Goal: Communication & Community: Answer question/provide support

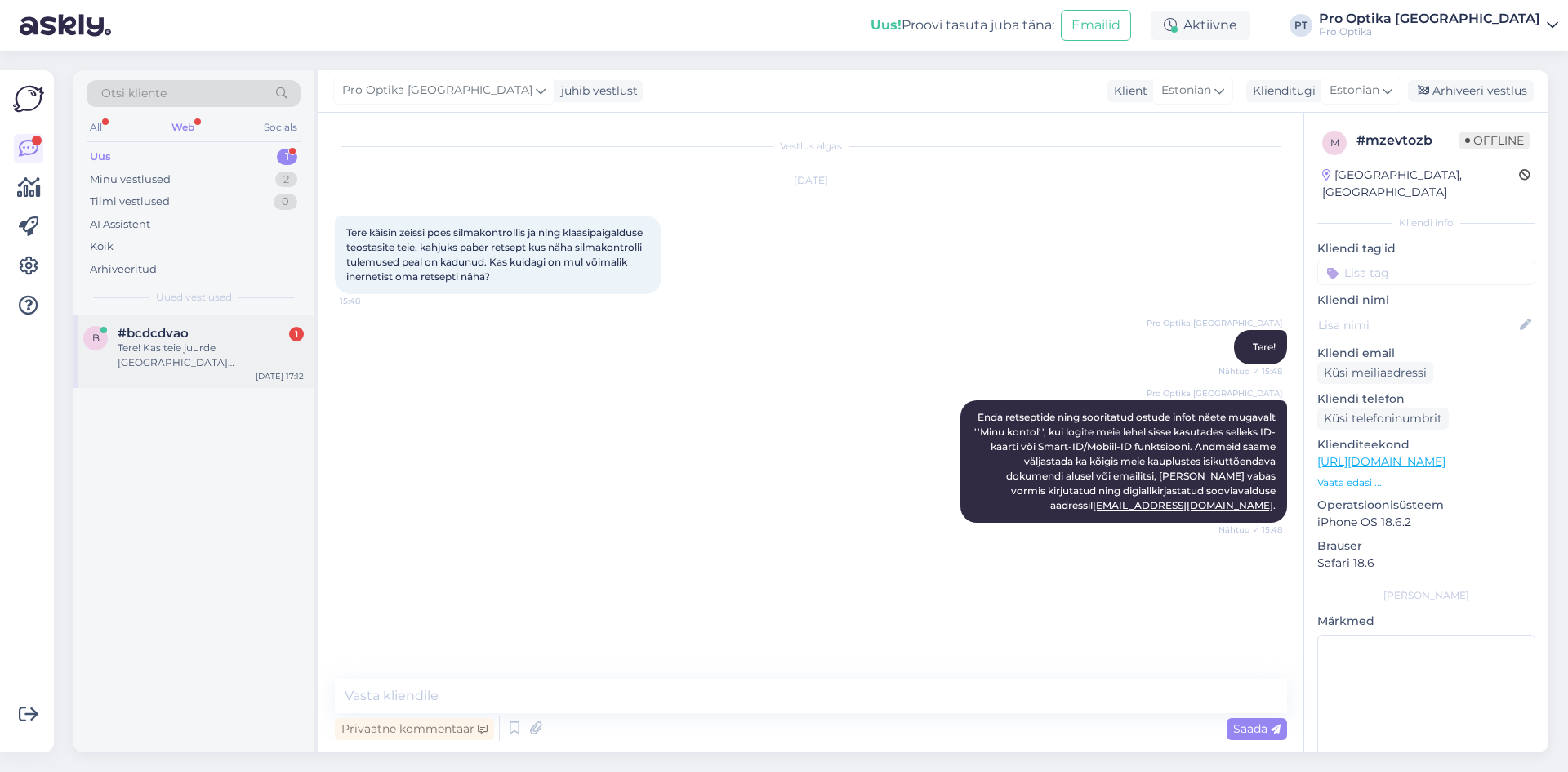
click at [245, 377] on div "b #bcdcdvao 1 Tere! Kas teie juurde Viljandis nägemiskontrolli tulles saab läät…" at bounding box center [194, 352] width 240 height 74
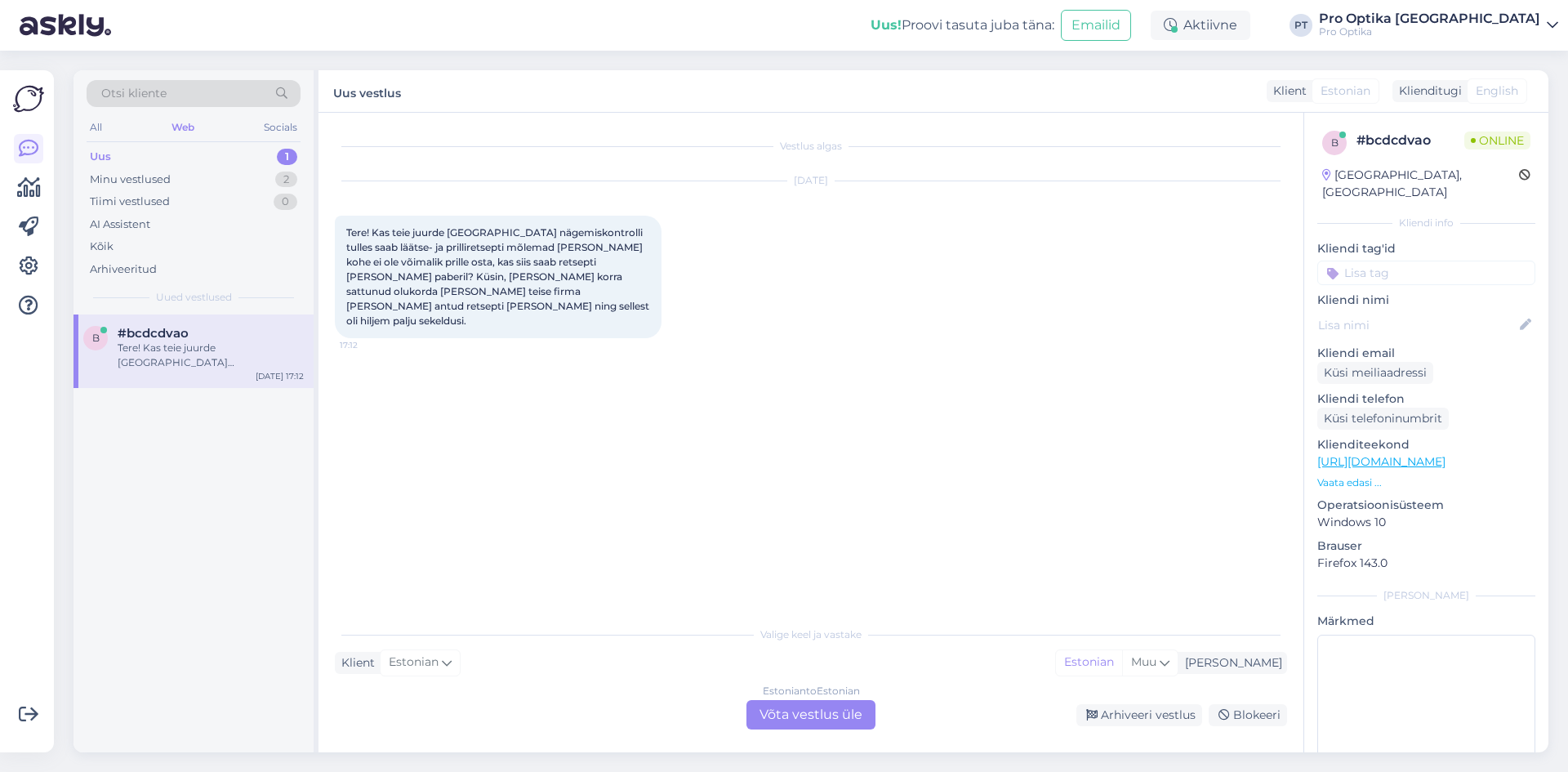
click at [790, 728] on div "Estonian to Estonian Võta vestlus üle" at bounding box center [811, 715] width 129 height 29
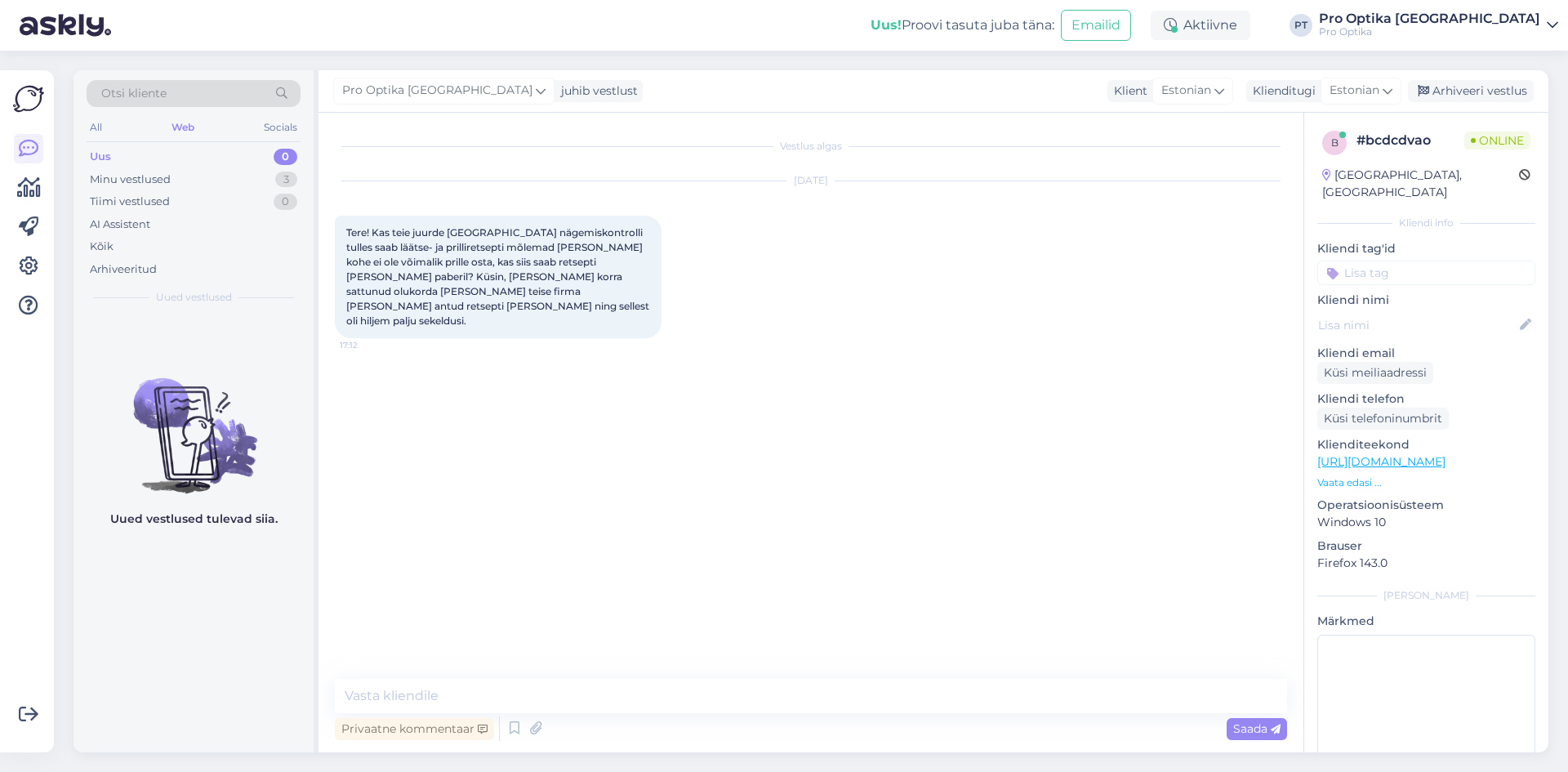
click at [588, 674] on div "Vestlus algas Oct 2 2025 Tere! Kas teie juurde Viljandis nägemiskontrolli tulle…" at bounding box center [811, 431] width 985 height 639
click at [571, 685] on textarea at bounding box center [811, 696] width 952 height 34
type textarea "Tere! Jah, meie anname soovi korral retsepti ka paberkandjal kaasa."
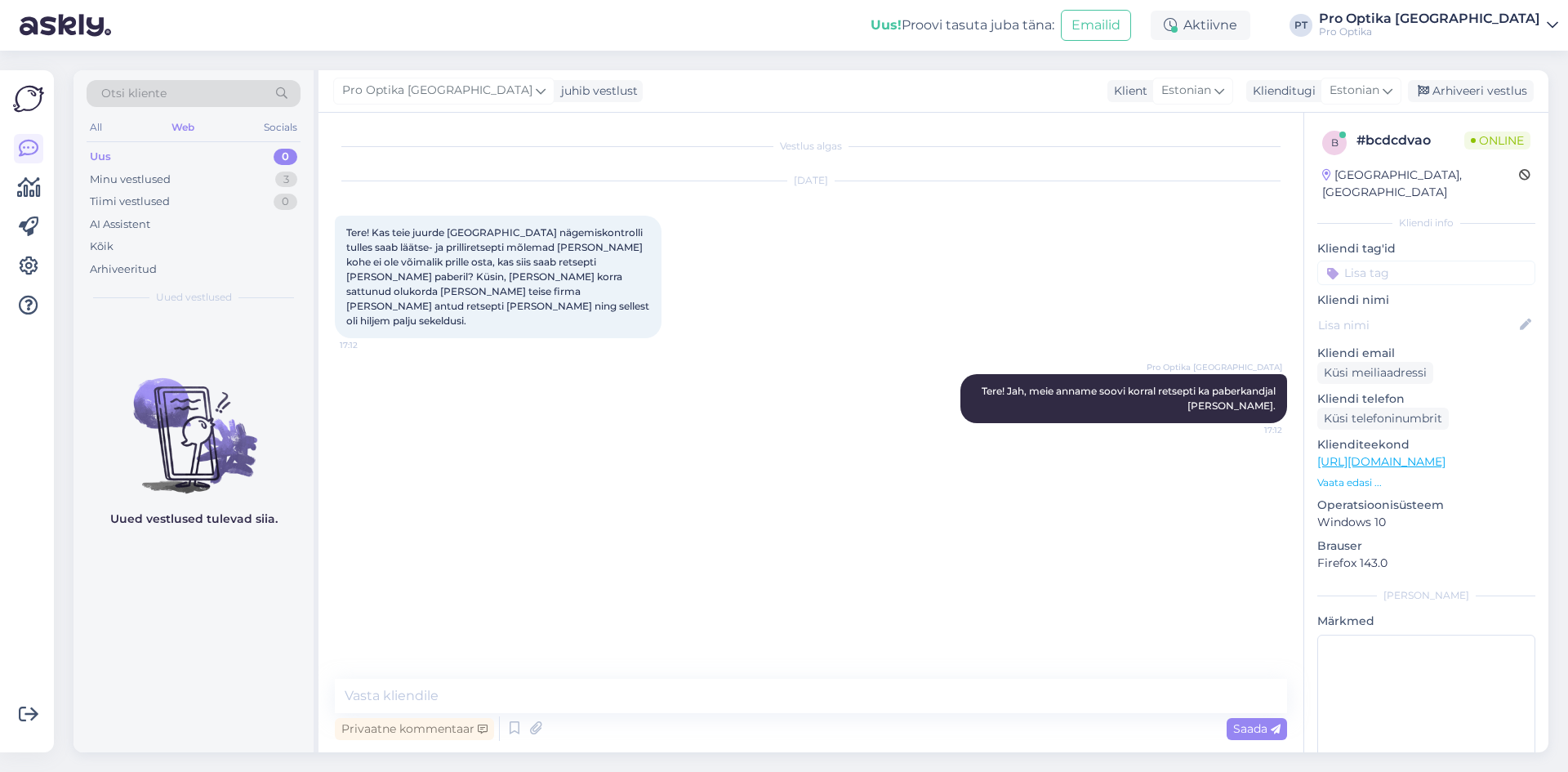
drag, startPoint x: 108, startPoint y: 590, endPoint x: 237, endPoint y: 638, distance: 137.6
click at [112, 588] on div "Uued vestlused tulevad siia." at bounding box center [194, 534] width 240 height 437
click at [907, 176] on div "Oct 2 2025" at bounding box center [811, 180] width 952 height 15
click at [217, 180] on div "Minu vestlused 3" at bounding box center [193, 179] width 214 height 23
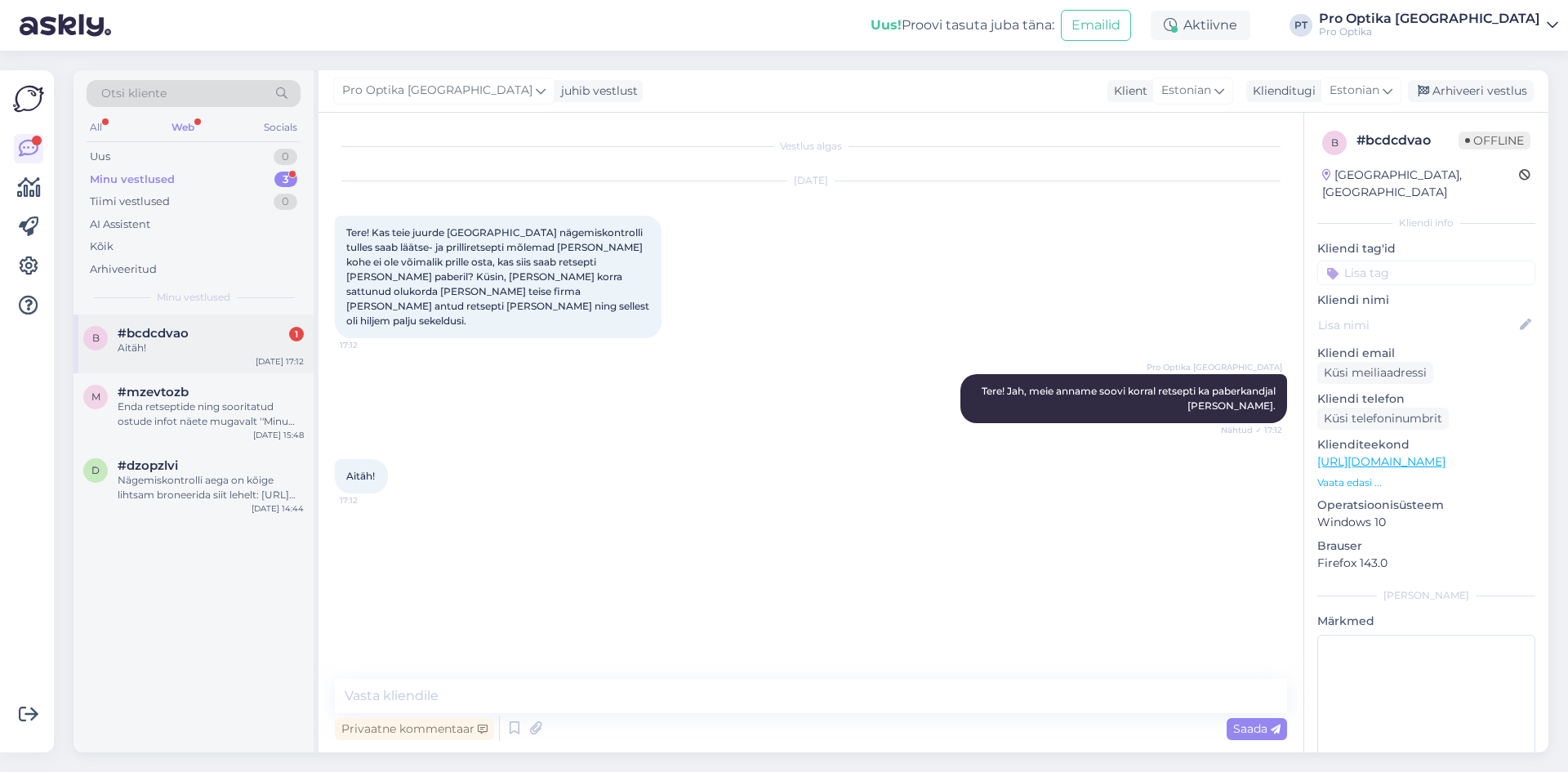
click at [198, 344] on div "Aitäh!" at bounding box center [210, 347] width 186 height 15
click at [213, 497] on div "Nägemiskontrolli aega on kõige lihtsam broneerida siit lehelt: https://www.proo…" at bounding box center [210, 487] width 186 height 29
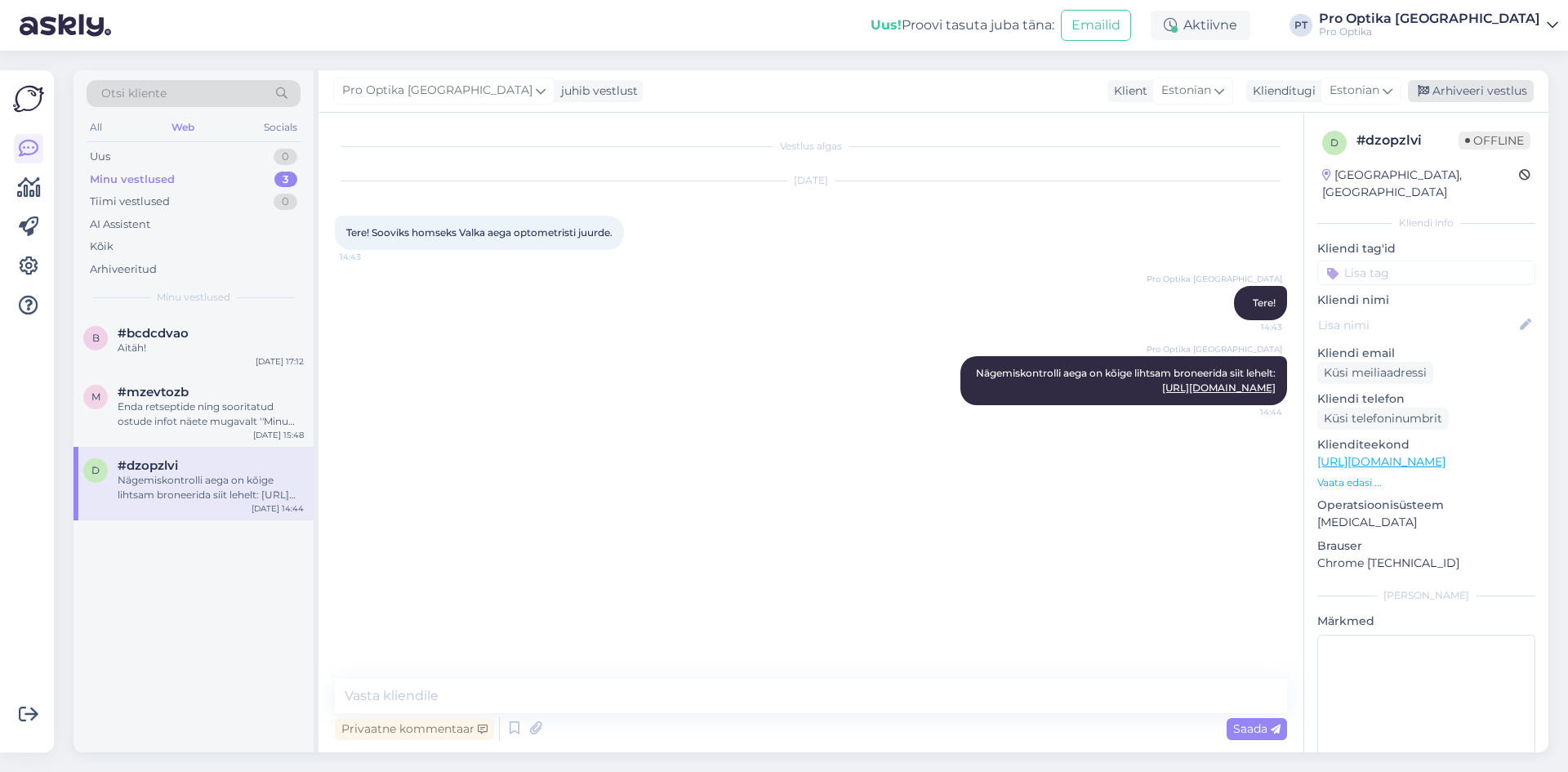
click at [1478, 93] on div "Arhiveeri vestlus" at bounding box center [1470, 91] width 126 height 22
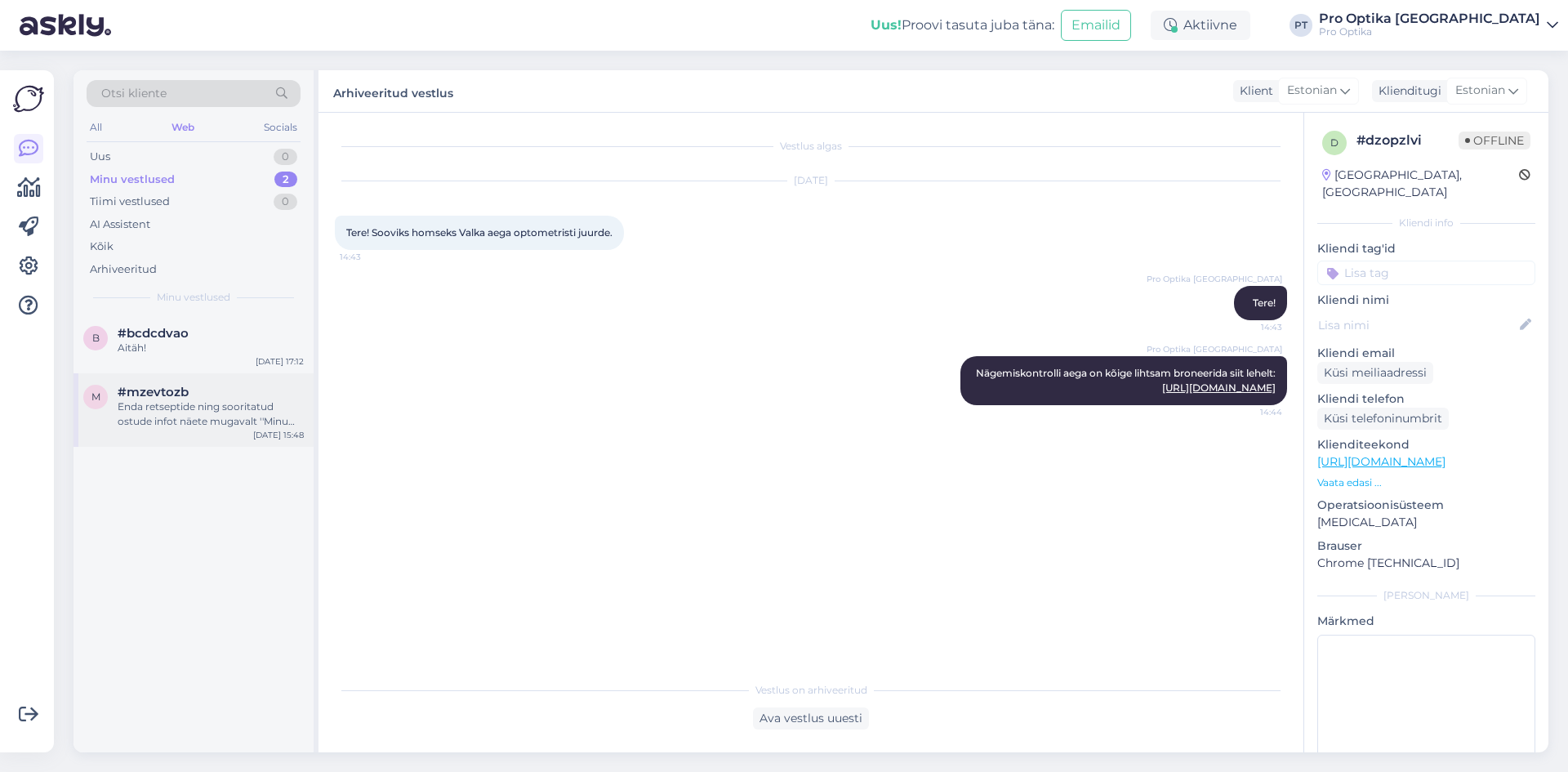
click at [229, 404] on div "Enda retseptide ning sooritatud ostude infot näete mugavalt ''Minu kontol'', ku…" at bounding box center [210, 414] width 186 height 29
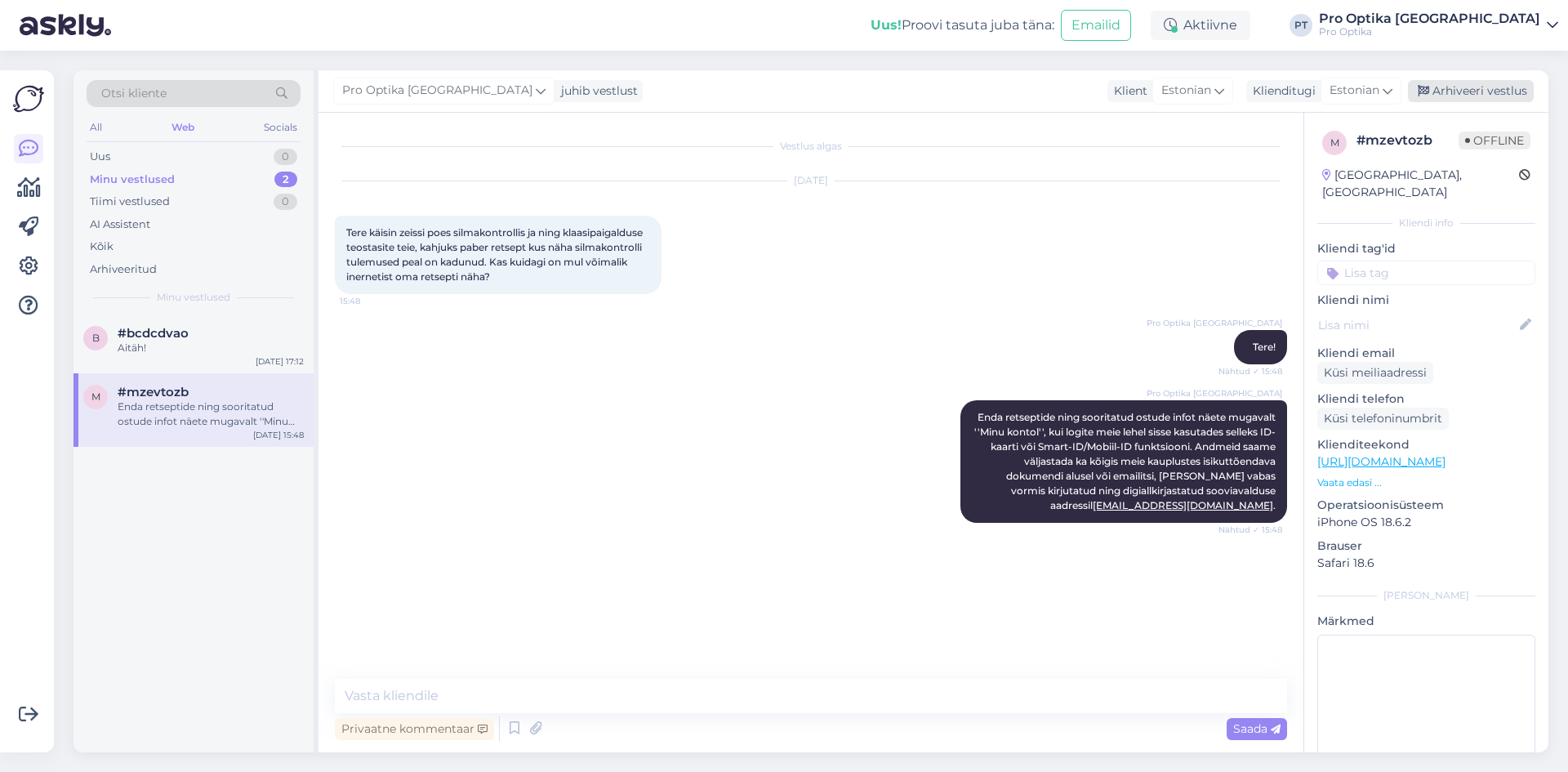
click at [1462, 93] on div "Arhiveeri vestlus" at bounding box center [1470, 91] width 126 height 22
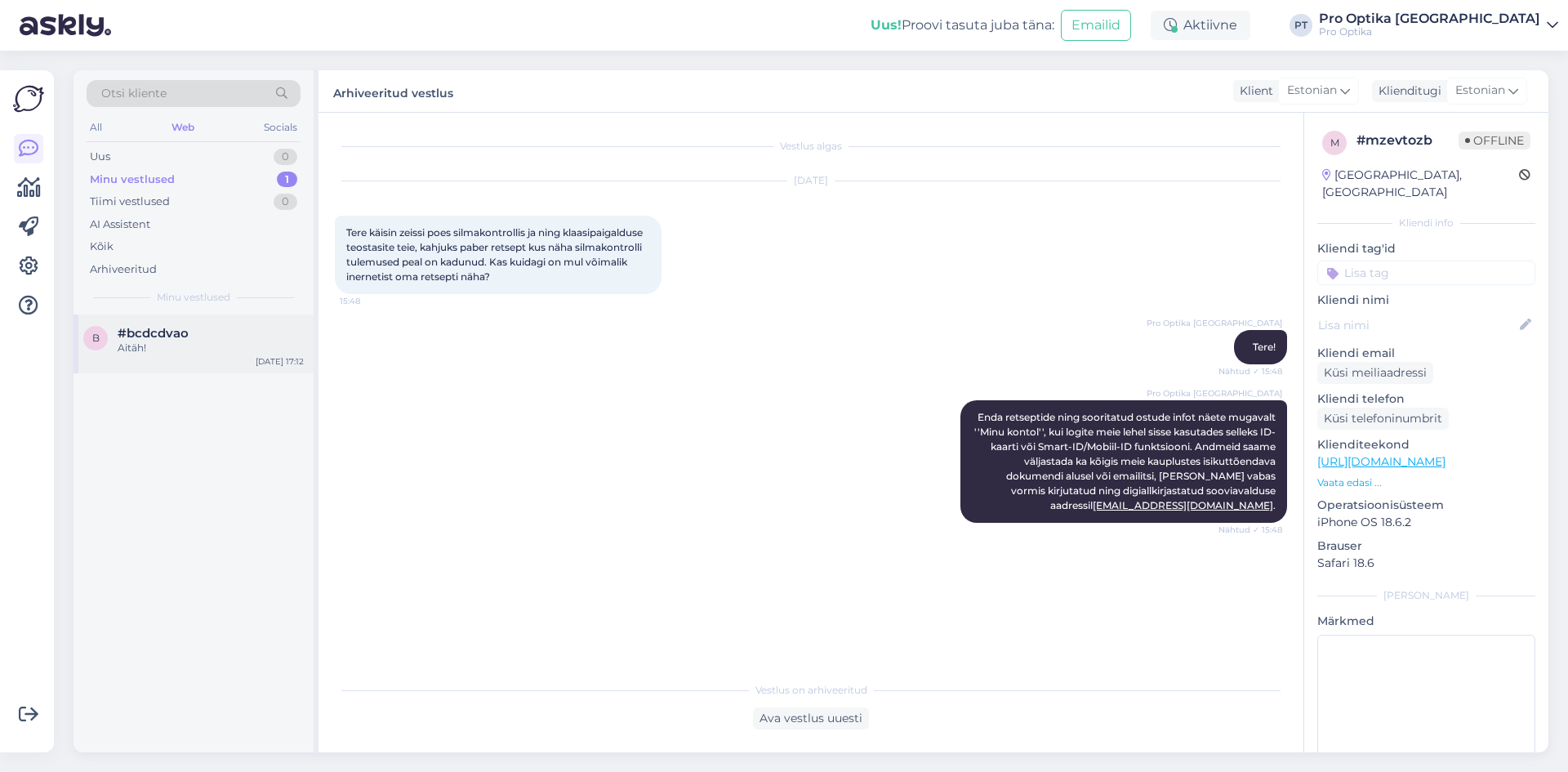
click at [194, 367] on div "b #bcdcdvao Aitäh! Oct 2 17:12" at bounding box center [194, 344] width 240 height 59
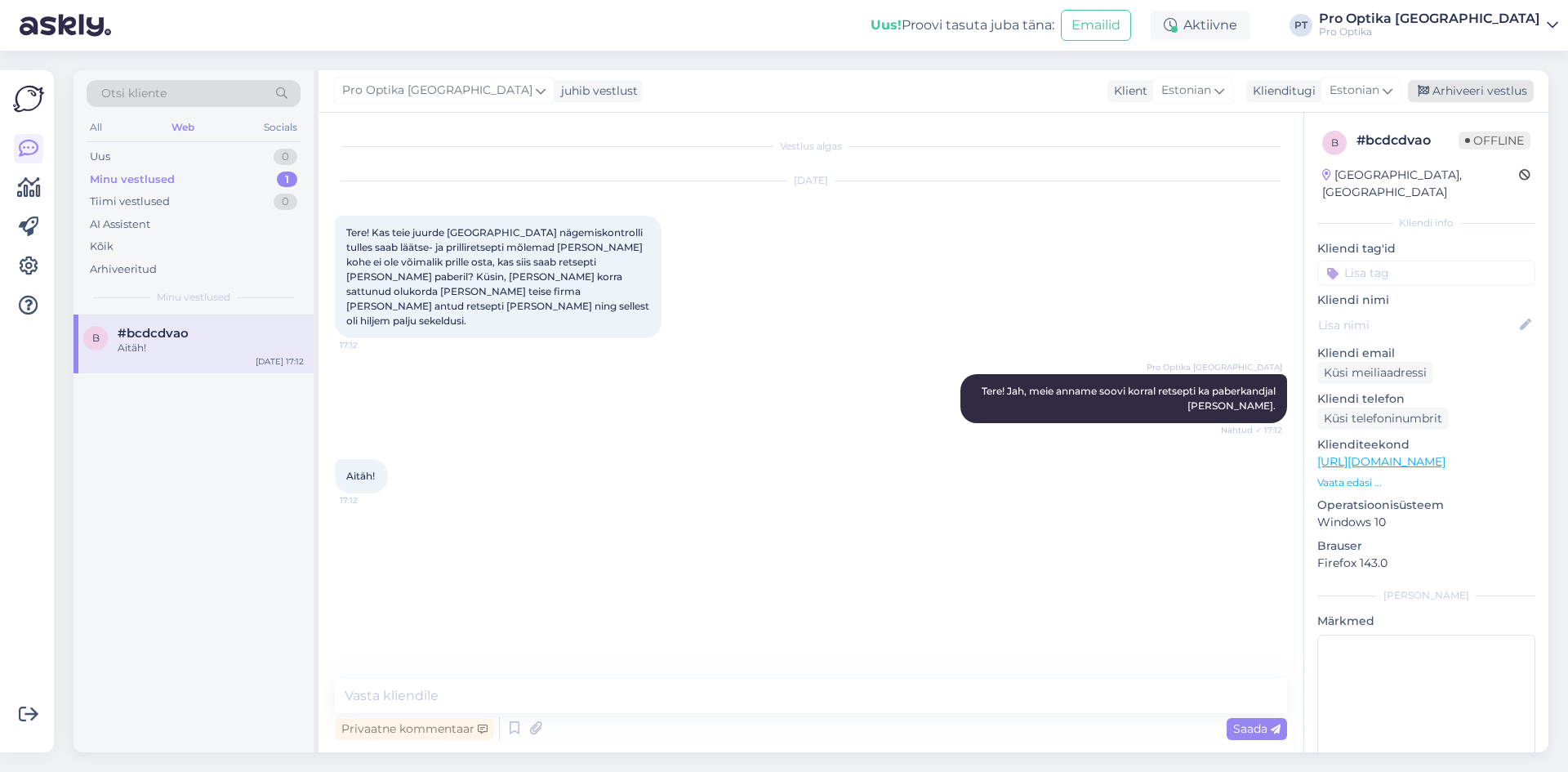
click at [1484, 87] on div "Arhiveeri vestlus" at bounding box center [1470, 91] width 126 height 22
